Goal: Information Seeking & Learning: Learn about a topic

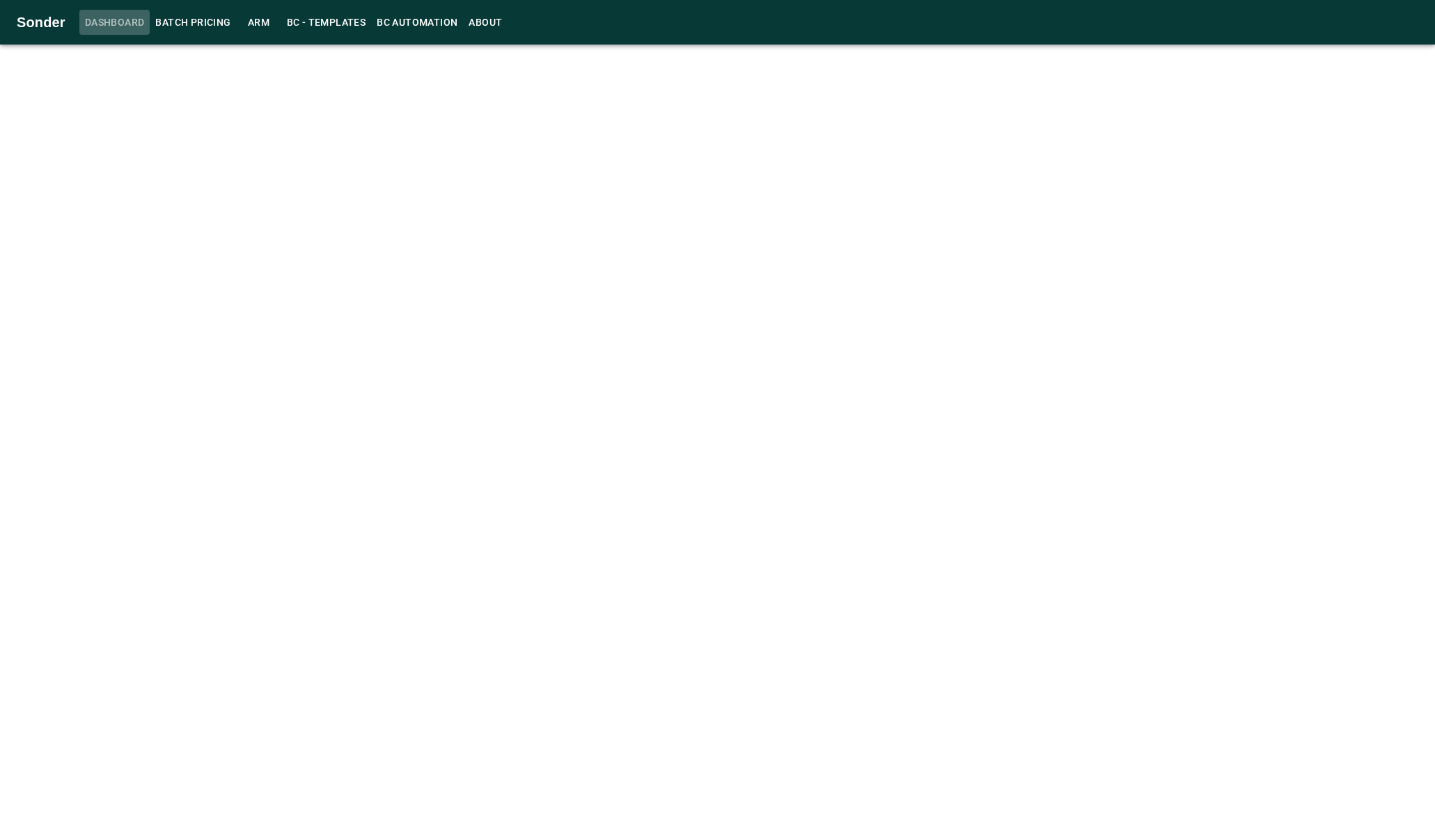
click at [118, 25] on span "Dashboard" at bounding box center [115, 22] width 60 height 18
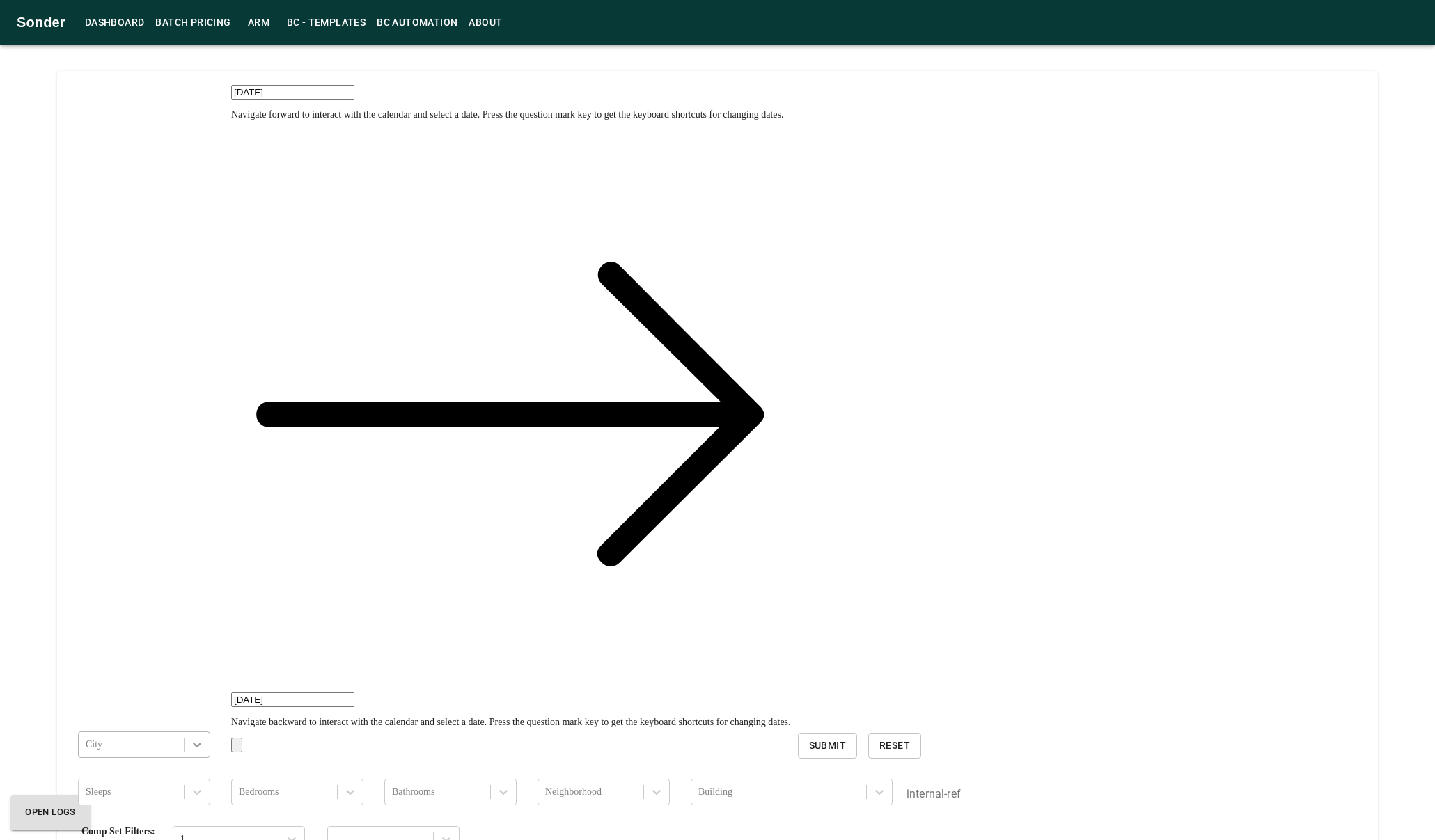
type input "[DATE]"
click at [185, 732] on div at bounding box center [197, 745] width 25 height 25
click at [178, 766] on div "[GEOGRAPHIC_DATA]" at bounding box center [147, 777] width 139 height 22
click at [810, 738] on span "Submit" at bounding box center [828, 746] width 37 height 18
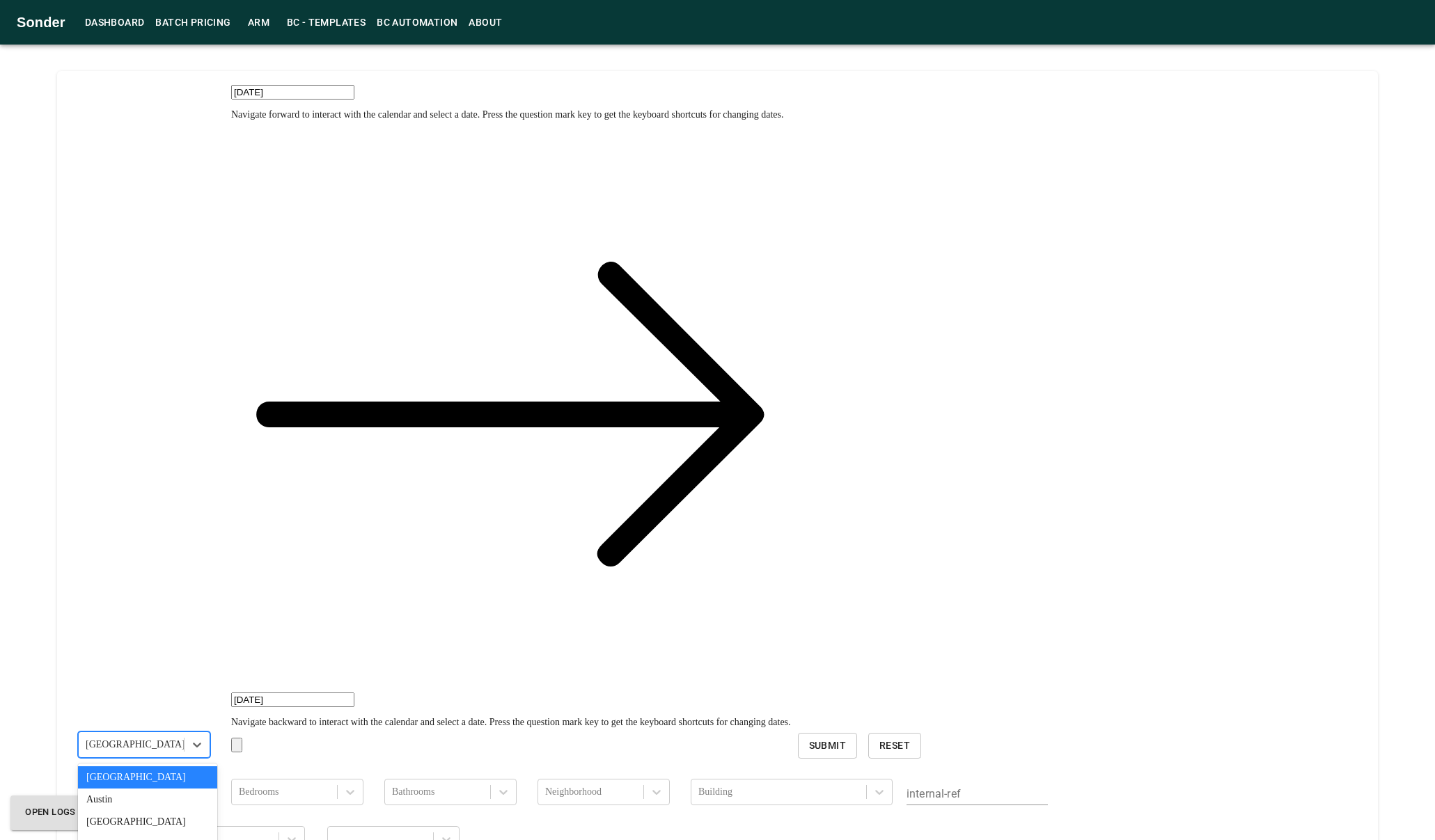
click at [136, 735] on div "[GEOGRAPHIC_DATA]" at bounding box center [131, 745] width 106 height 20
click at [109, 771] on div "Boca Raton" at bounding box center [147, 781] width 139 height 22
click at [810, 738] on span "Submit" at bounding box center [828, 746] width 37 height 18
click at [163, 735] on div "Boca Raton" at bounding box center [131, 745] width 106 height 20
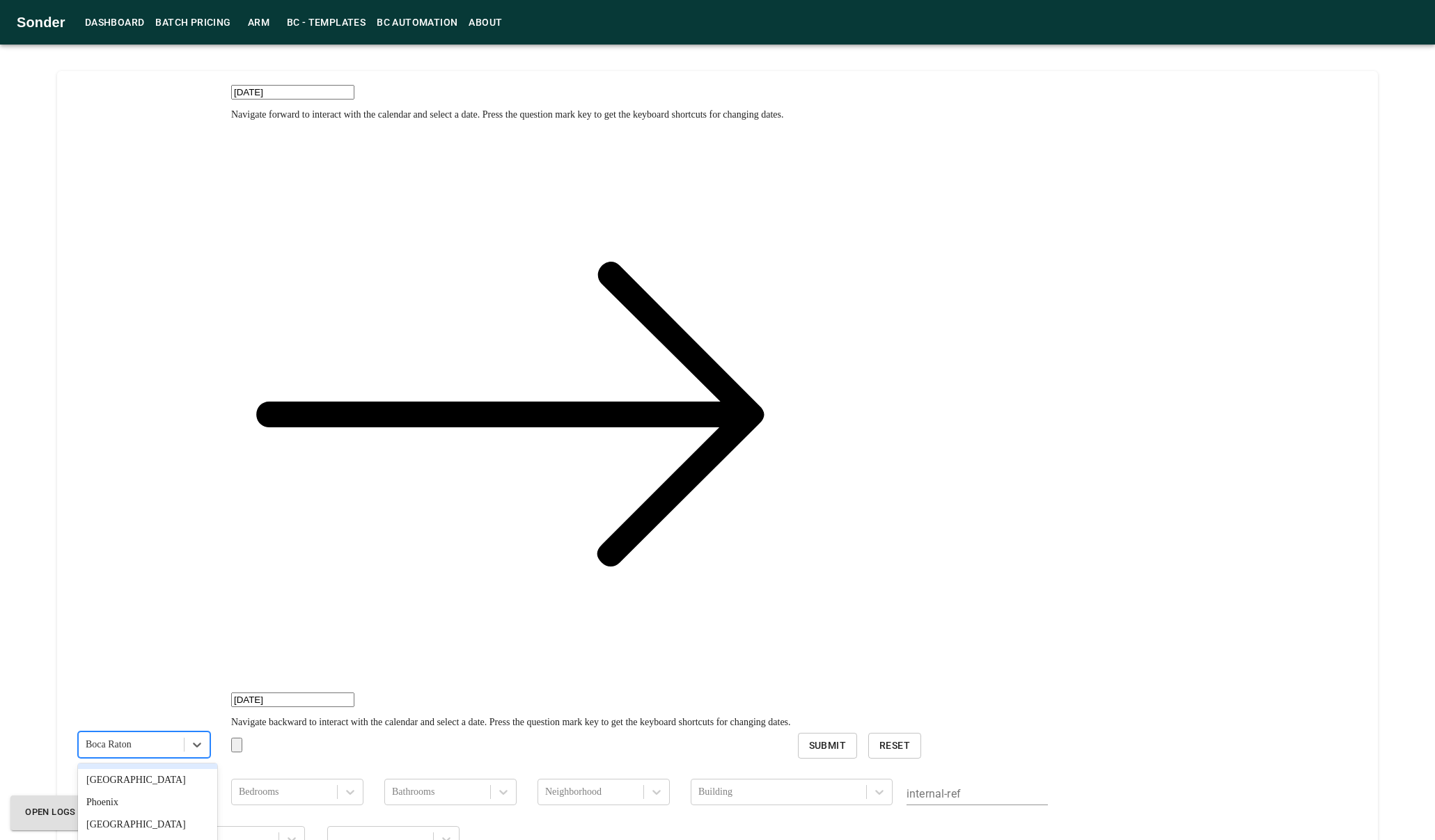
scroll to position [764, 0]
click at [133, 769] on div "[GEOGRAPHIC_DATA]" at bounding box center [147, 780] width 139 height 22
click at [810, 738] on span "Submit" at bounding box center [828, 746] width 37 height 18
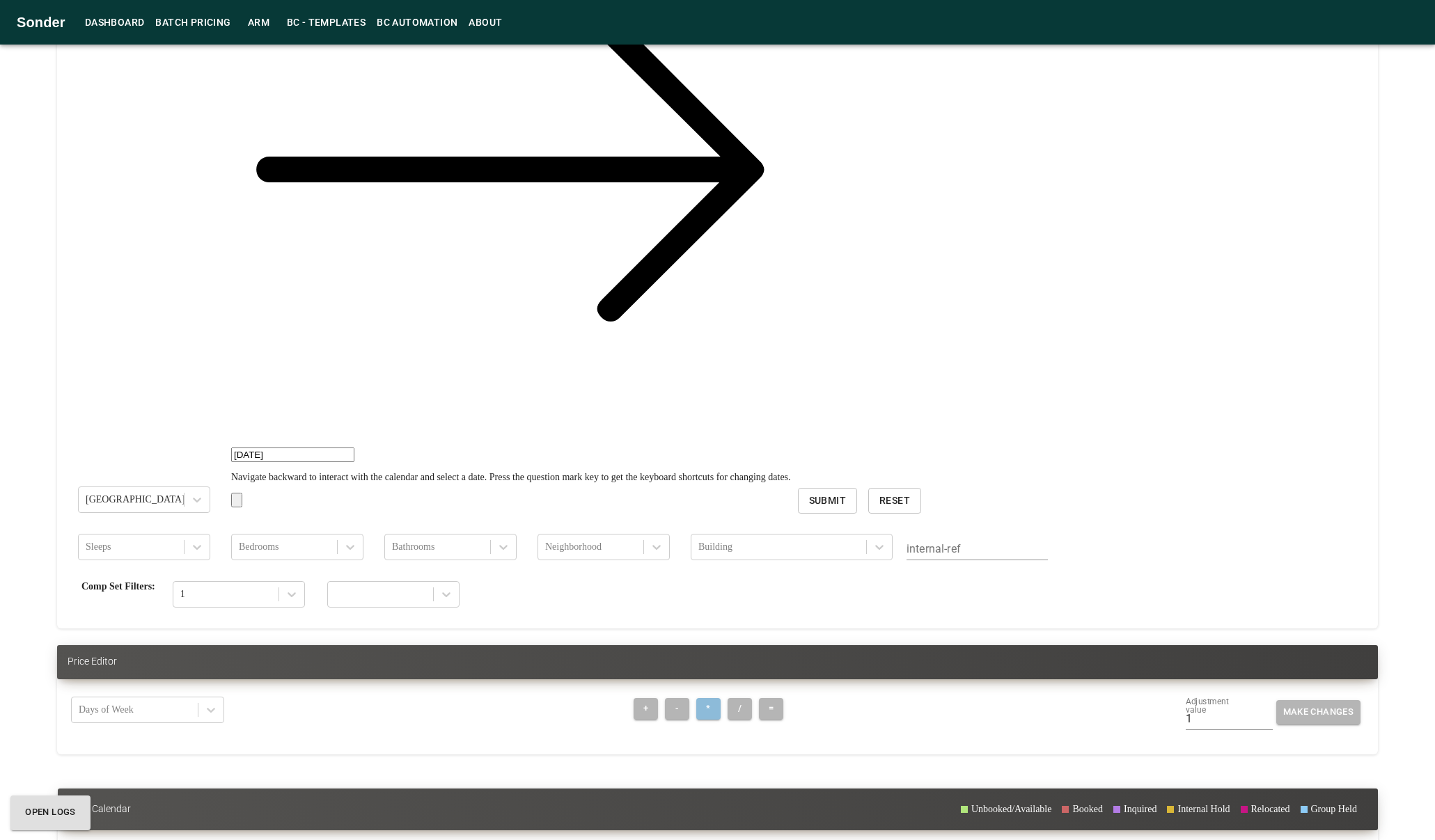
scroll to position [5561, 0]
